Goal: Information Seeking & Learning: Find specific fact

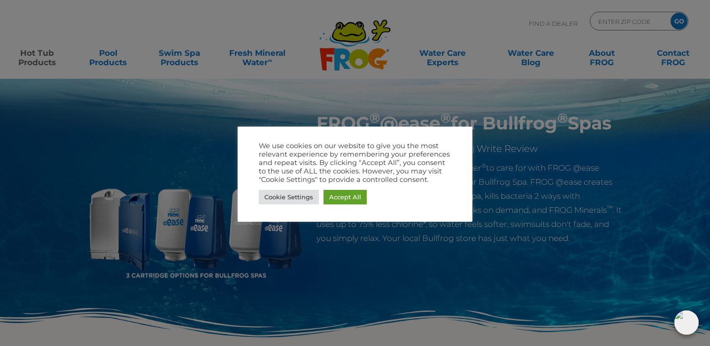
click at [255, 266] on div at bounding box center [355, 173] width 710 height 346
click at [351, 195] on link "Accept All" at bounding box center [344, 197] width 43 height 15
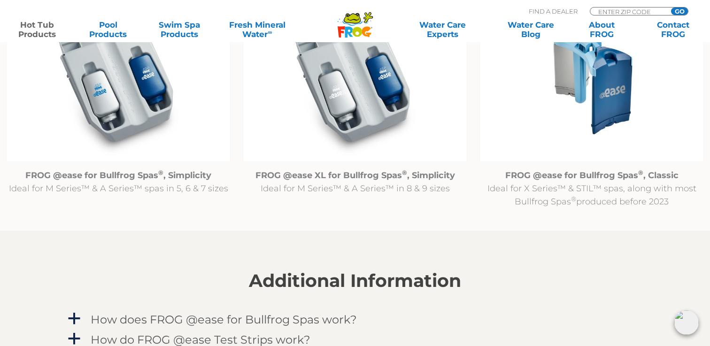
scroll to position [1030, 0]
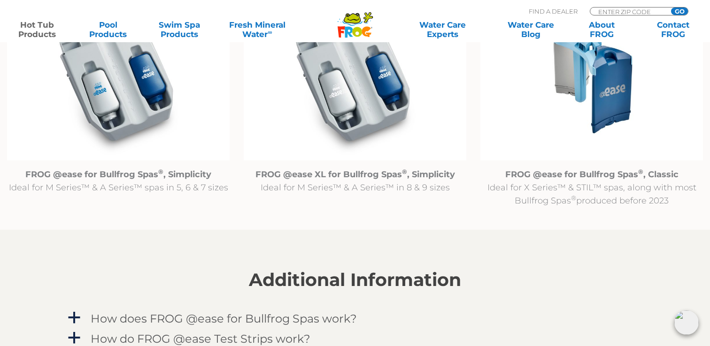
click at [584, 108] on img at bounding box center [591, 80] width 223 height 161
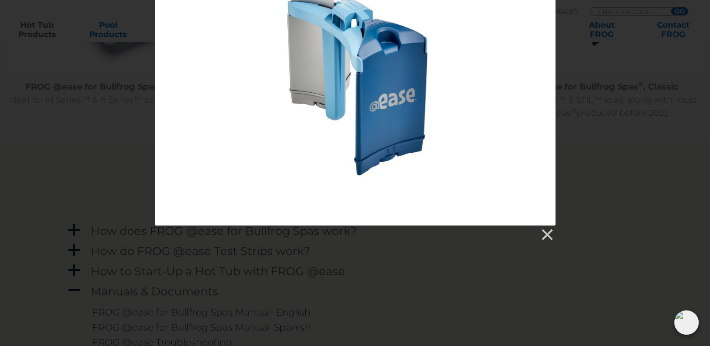
scroll to position [1136, 0]
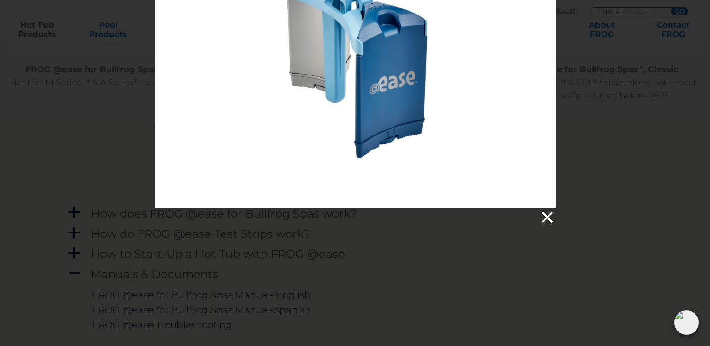
click at [546, 215] on link at bounding box center [546, 218] width 14 height 14
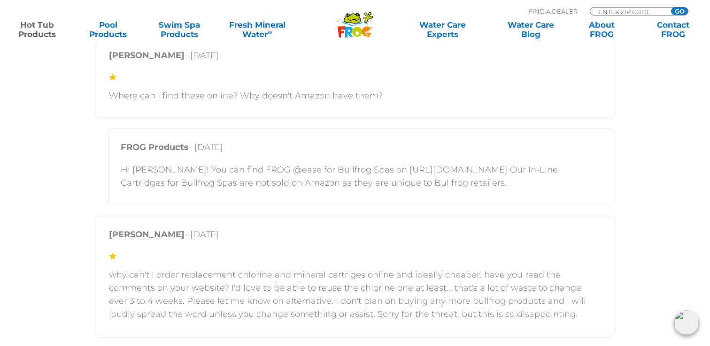
scroll to position [1813, 0]
drag, startPoint x: 470, startPoint y: 172, endPoint x: 355, endPoint y: 170, distance: 115.0
click at [356, 170] on p "Hi [PERSON_NAME]! You can find FROG @ease for Bullfrog Spas on [URL][DOMAIN_NAM…" at bounding box center [361, 175] width 480 height 26
drag, startPoint x: 351, startPoint y: 167, endPoint x: 474, endPoint y: 169, distance: 123.0
click at [474, 169] on p "Hi [PERSON_NAME]! You can find FROG @ease for Bullfrog Spas on [URL][DOMAIN_NAM…" at bounding box center [361, 175] width 480 height 26
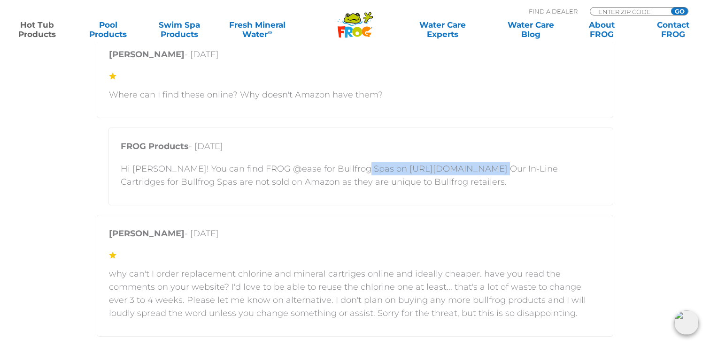
copy p "[URL][DOMAIN_NAME]"
